Goal: Book appointment/travel/reservation

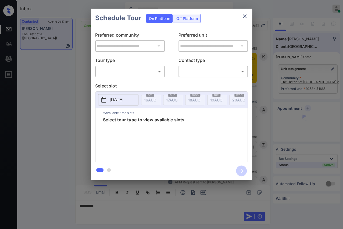
scroll to position [904, 0]
click at [108, 72] on body "Inbox Danielle Dela Cruz Online Set yourself offline Set yourself on break Prof…" at bounding box center [171, 114] width 343 height 229
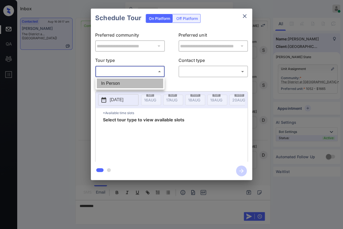
click at [118, 85] on li "In Person" at bounding box center [130, 83] width 66 height 10
type input "********"
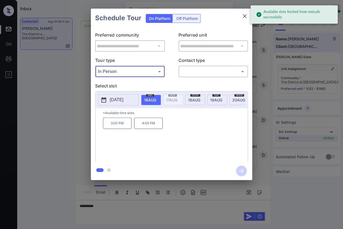
click at [119, 129] on p "3:00 PM" at bounding box center [117, 122] width 28 height 11
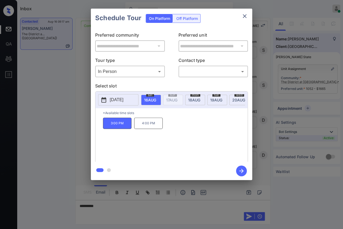
click at [240, 170] on icon "button" at bounding box center [241, 170] width 11 height 11
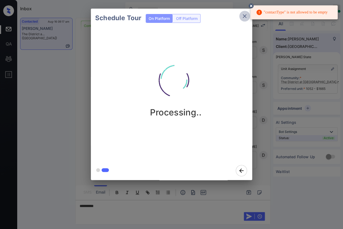
click at [241, 14] on icon "close" at bounding box center [244, 16] width 6 height 6
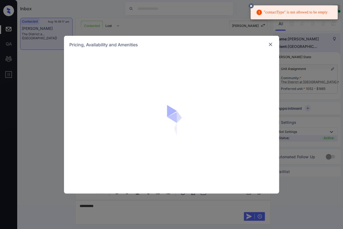
scroll to position [904, 0]
click at [269, 41] on div at bounding box center [270, 44] width 6 height 6
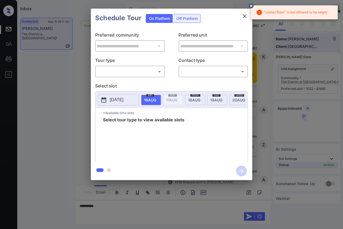
scroll to position [904, 0]
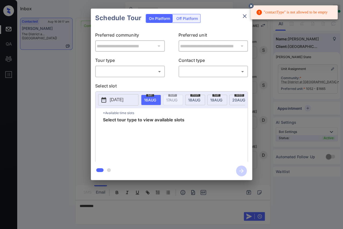
click at [194, 67] on body ""contactType" is not allowed to be empty Inbox Danielle Dela Cruz Online Set yo…" at bounding box center [171, 114] width 343 height 229
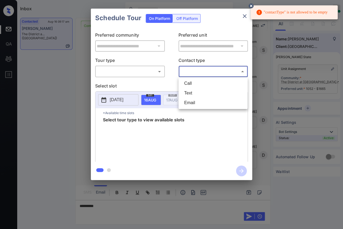
click at [189, 94] on li "Text" at bounding box center [213, 93] width 66 height 10
type input "****"
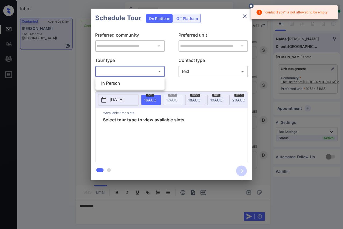
click at [137, 71] on body ""contactType" is not allowed to be empty Inbox Danielle Dela Cruz Online Set yo…" at bounding box center [171, 114] width 343 height 229
click at [121, 85] on li "In Person" at bounding box center [130, 83] width 66 height 10
type input "********"
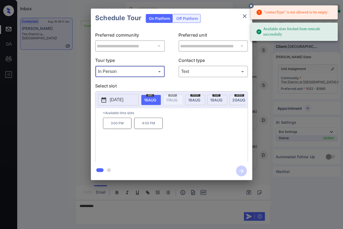
click at [117, 125] on p "3:00 PM" at bounding box center [117, 122] width 28 height 11
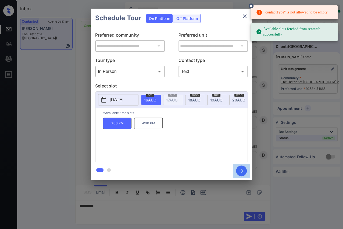
click at [239, 168] on icon "button" at bounding box center [241, 170] width 11 height 11
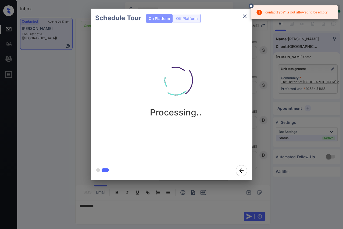
click at [245, 14] on icon "close" at bounding box center [244, 16] width 6 height 6
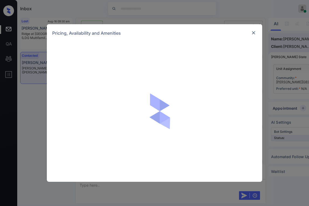
scroll to position [463, 0]
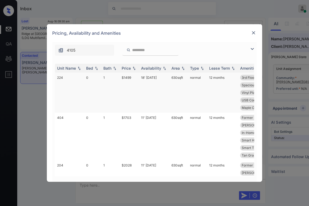
click at [89, 77] on td "0" at bounding box center [92, 93] width 17 height 40
click at [97, 70] on img at bounding box center [96, 68] width 5 height 4
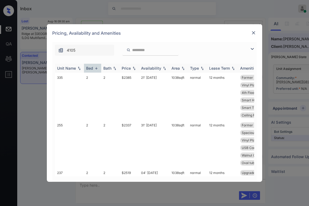
click at [92, 70] on div "Bed" at bounding box center [89, 68] width 7 height 5
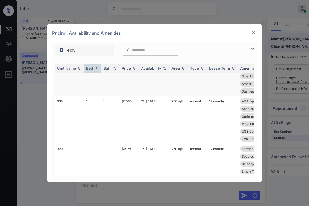
scroll to position [403, 0]
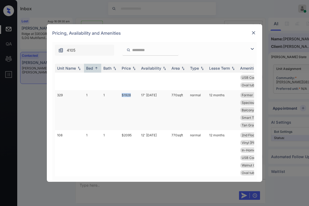
drag, startPoint x: 127, startPoint y: 88, endPoint x: 134, endPoint y: 88, distance: 6.7
click at [134, 90] on tr "329 1 1 $1928 17' Jul 25 770 sqft normal 12 months Former Mgmt Ren... Upgraded …" at bounding box center [195, 110] width 281 height 40
copy tr "$1928"
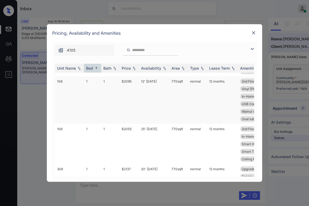
scroll to position [430, 0]
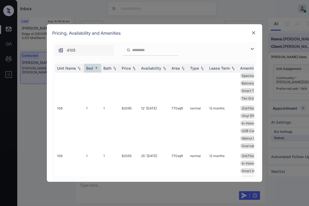
click at [253, 34] on img at bounding box center [253, 32] width 5 height 5
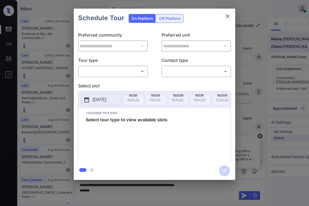
click at [119, 76] on body "Inbox Danielle Dela Cruz Online Set yourself offline Set yourself on break Prof…" at bounding box center [154, 103] width 309 height 206
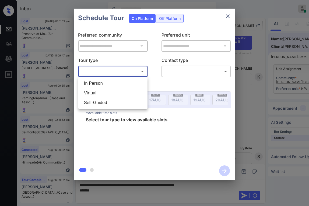
click at [101, 85] on li "In Person" at bounding box center [113, 83] width 66 height 10
type input "********"
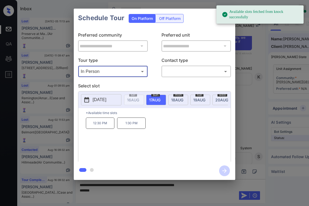
click at [177, 96] on div "mon 18 AUG" at bounding box center [178, 100] width 20 height 10
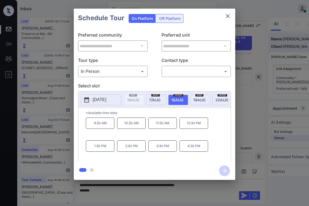
click at [196, 102] on div "tue 19 AUG" at bounding box center [200, 100] width 20 height 10
click at [139, 100] on span "20 AUG" at bounding box center [133, 100] width 12 height 5
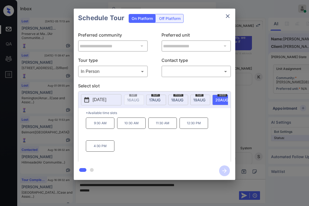
click at [94, 100] on p "2025-08-20" at bounding box center [99, 99] width 14 height 6
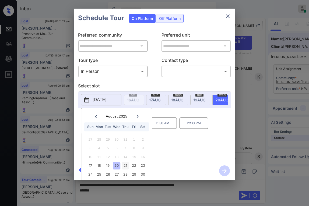
click at [124, 164] on div "21" at bounding box center [124, 165] width 7 height 7
click at [135, 163] on div "22" at bounding box center [133, 165] width 7 height 7
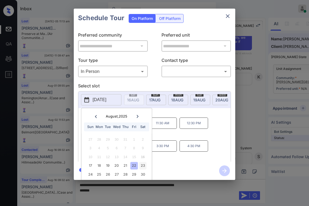
click at [142, 165] on div "23" at bounding box center [142, 165] width 7 height 7
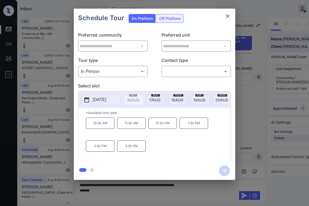
click at [179, 159] on div "**********" at bounding box center [154, 94] width 161 height 171
click at [103, 101] on p "2025-08-23" at bounding box center [99, 99] width 14 height 6
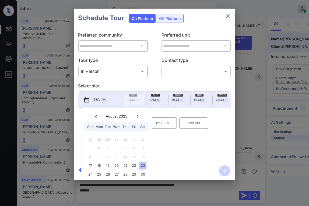
scroll to position [15, 0]
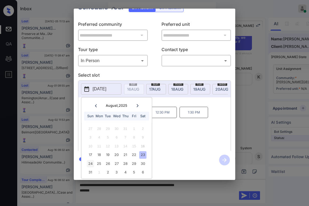
click at [89, 160] on div "24" at bounding box center [90, 163] width 7 height 7
click at [102, 160] on div "25" at bounding box center [98, 163] width 7 height 7
click at [109, 160] on div "26" at bounding box center [107, 163] width 7 height 7
click at [115, 160] on div "27" at bounding box center [116, 163] width 7 height 7
click at [164, 152] on div "**********" at bounding box center [154, 94] width 161 height 171
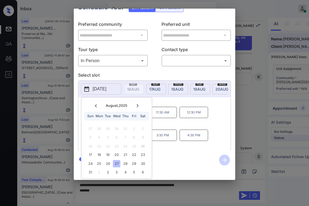
scroll to position [0, 0]
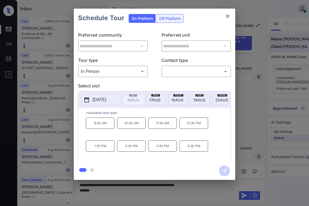
click at [101, 102] on p "2025-08-27" at bounding box center [99, 99] width 14 height 6
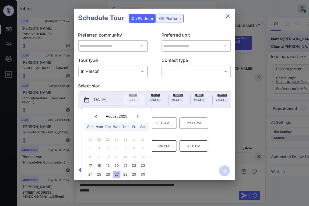
click at [127, 173] on div "28" at bounding box center [124, 174] width 7 height 7
click at [136, 174] on div "29" at bounding box center [133, 174] width 7 height 7
drag, startPoint x: 144, startPoint y: 174, endPoint x: 149, endPoint y: 172, distance: 6.0
click at [144, 174] on div "August , 2025 Sun Mon Tue Wed Thu Fri Sat 27 28 29 30 31 1 2 3 4 5 6 7 8 9 10 1…" at bounding box center [116, 149] width 71 height 82
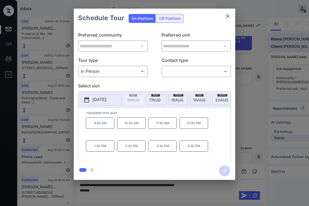
drag, startPoint x: 184, startPoint y: 162, endPoint x: 194, endPoint y: 156, distance: 11.3
click at [185, 160] on div "**********" at bounding box center [154, 94] width 161 height 171
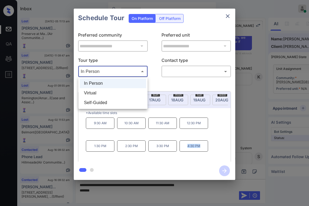
click at [126, 73] on body "Inbox Danielle Dela Cruz Online Set yourself offline Set yourself on break Prof…" at bounding box center [154, 103] width 309 height 206
click at [227, 14] on div at bounding box center [154, 103] width 309 height 206
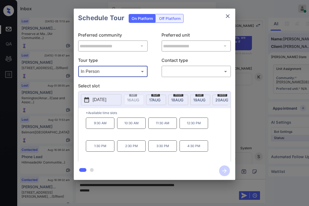
click at [226, 15] on icon "close" at bounding box center [227, 16] width 6 height 6
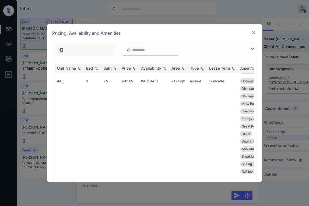
scroll to position [411, 0]
click at [256, 31] on img at bounding box center [253, 32] width 5 height 5
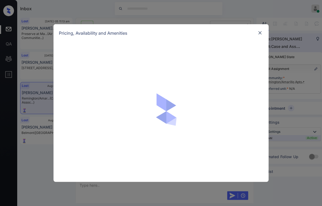
scroll to position [803, 0]
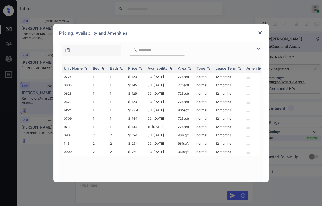
click at [260, 34] on img at bounding box center [259, 32] width 5 height 5
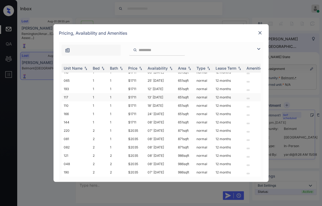
scroll to position [17, 0]
click at [259, 31] on img at bounding box center [259, 32] width 5 height 5
